Goal: Information Seeking & Learning: Learn about a topic

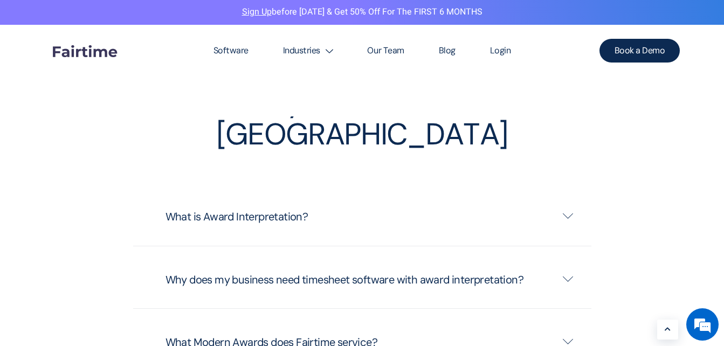
scroll to position [2587, 0]
click at [570, 210] on icon at bounding box center [568, 215] width 10 height 11
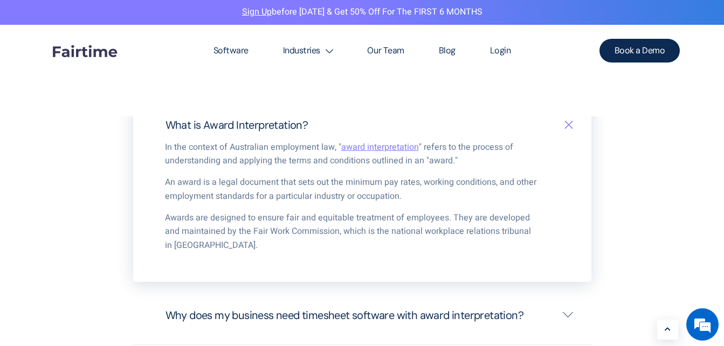
scroll to position [2749, 0]
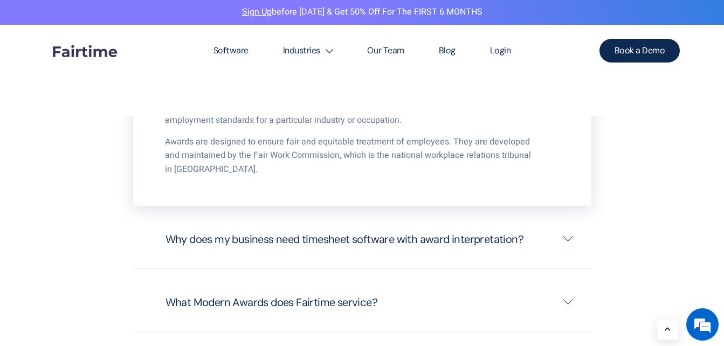
click at [572, 233] on icon at bounding box center [568, 238] width 10 height 11
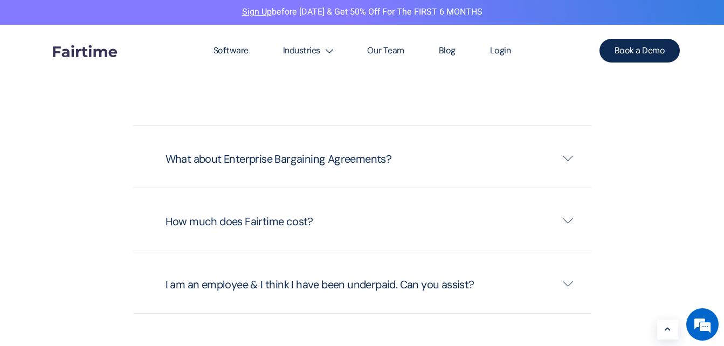
scroll to position [2965, 0]
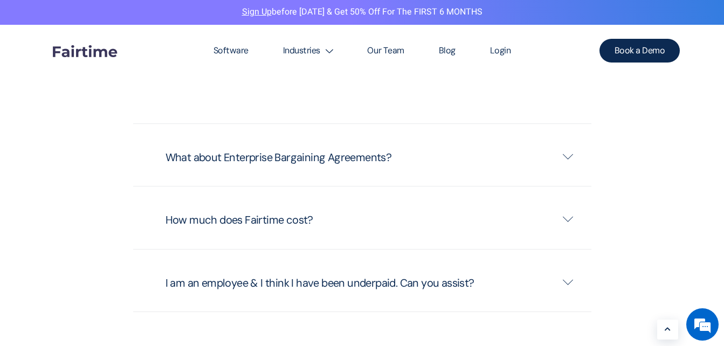
click at [569, 213] on icon at bounding box center [568, 218] width 10 height 11
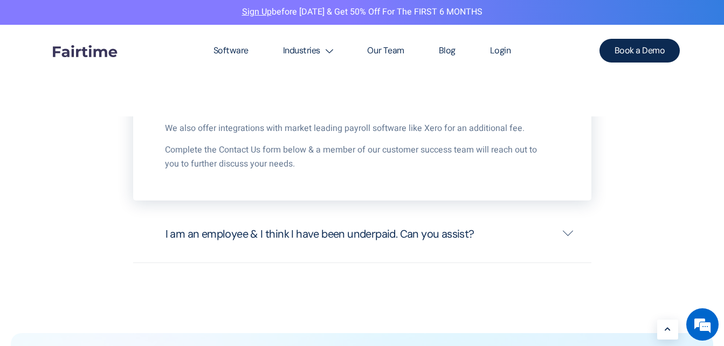
click at [572, 227] on icon at bounding box center [568, 232] width 10 height 11
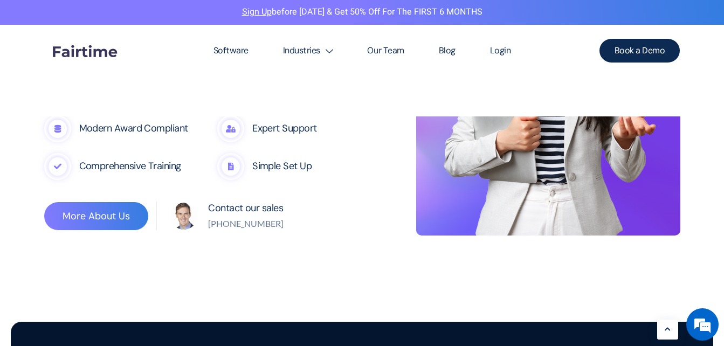
scroll to position [1294, 0]
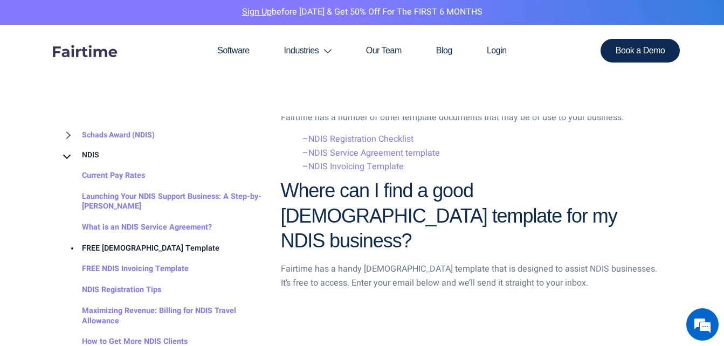
scroll to position [1455, 0]
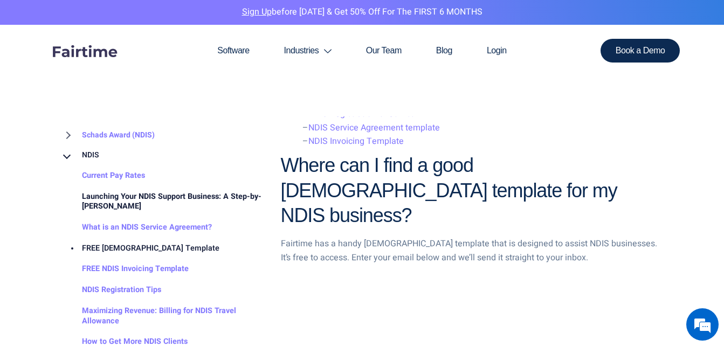
click at [147, 187] on link "Launching Your NDIS Support Business: A Step-by-Step Guide" at bounding box center [162, 202] width 204 height 31
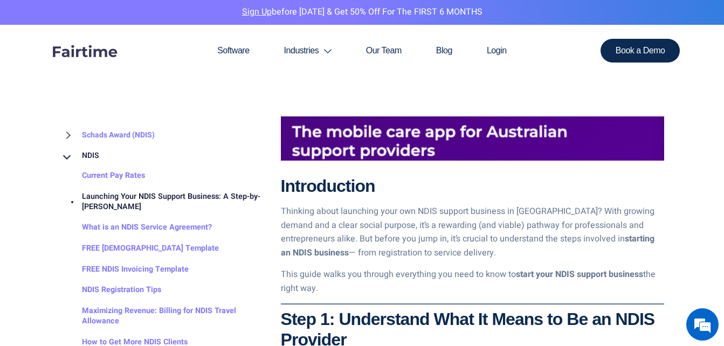
scroll to position [593, 0]
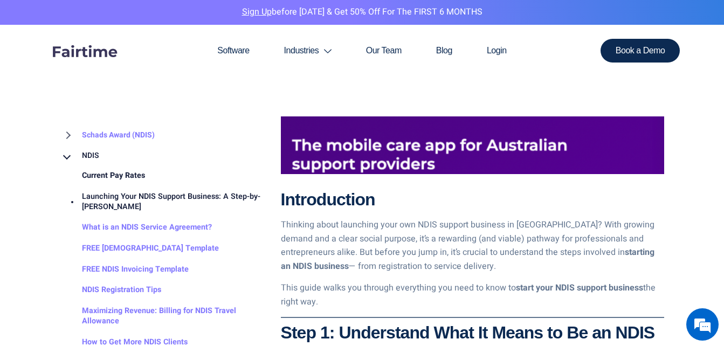
click at [120, 175] on link "Current Pay Rates" at bounding box center [102, 175] width 85 height 21
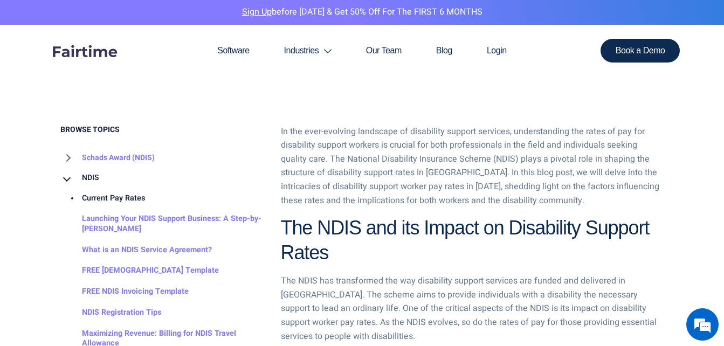
scroll to position [539, 0]
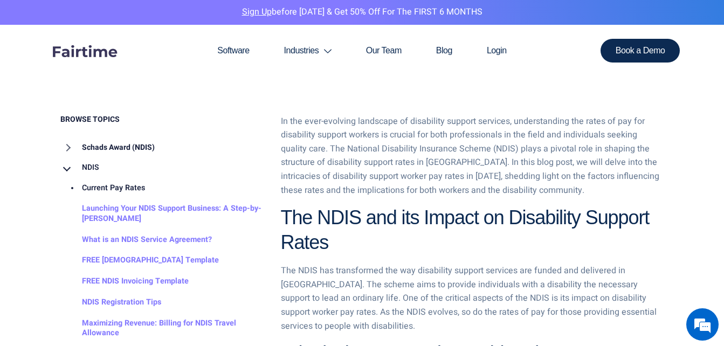
click at [128, 146] on link "Schads Award (NDIS)" at bounding box center [107, 147] width 94 height 20
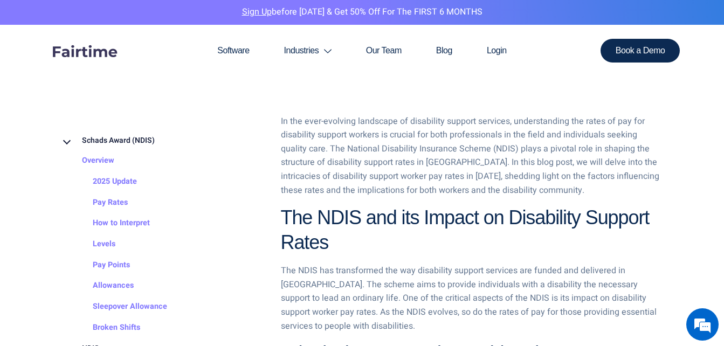
scroll to position [0, 0]
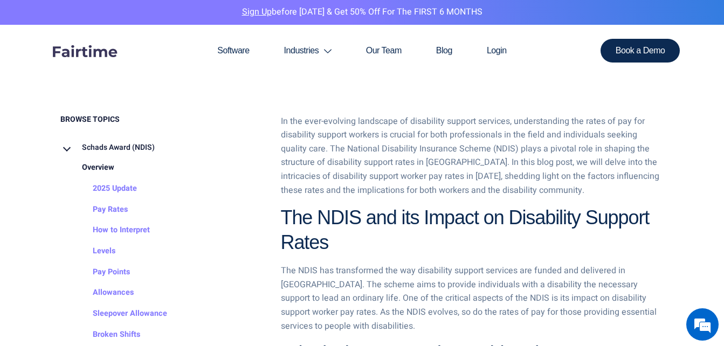
click at [98, 169] on link "Overview" at bounding box center [87, 167] width 54 height 21
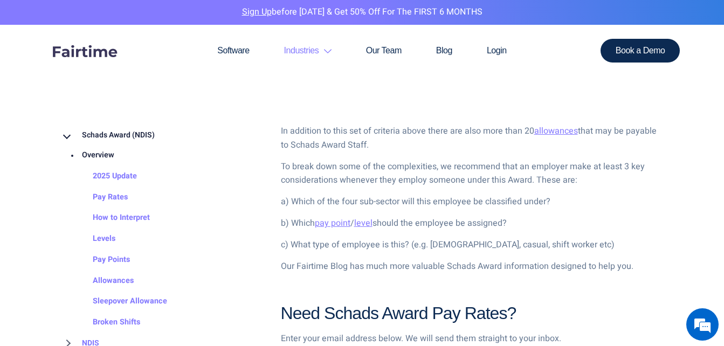
scroll to position [970, 0]
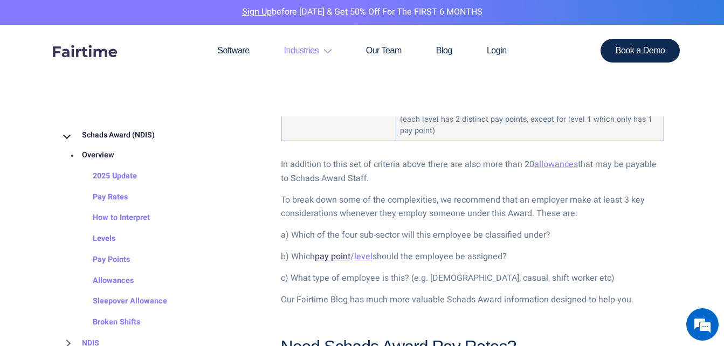
click at [342, 257] on link "pay point" at bounding box center [333, 256] width 36 height 13
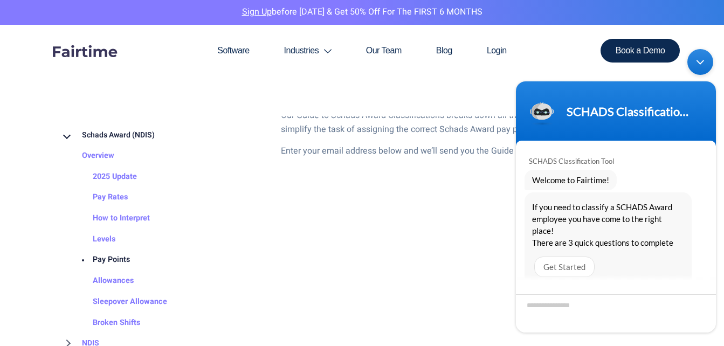
scroll to position [1305, 0]
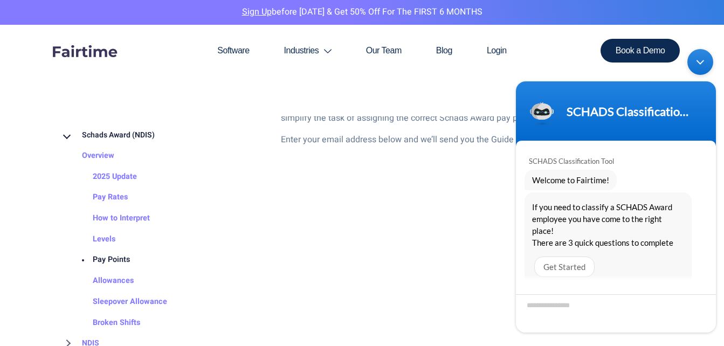
click at [706, 63] on div "Minimize live chat window" at bounding box center [700, 62] width 26 height 26
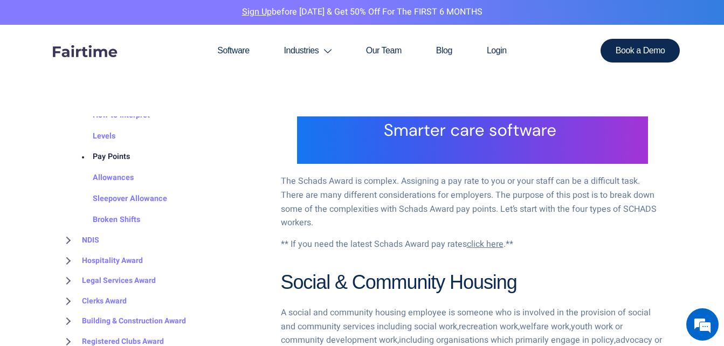
scroll to position [108, 0]
